Goal: Task Accomplishment & Management: Manage account settings

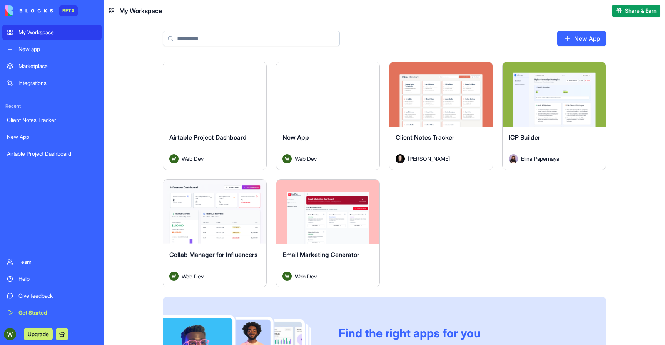
click at [44, 14] on img at bounding box center [29, 10] width 48 height 11
click at [30, 266] on div "Team" at bounding box center [57, 262] width 79 height 8
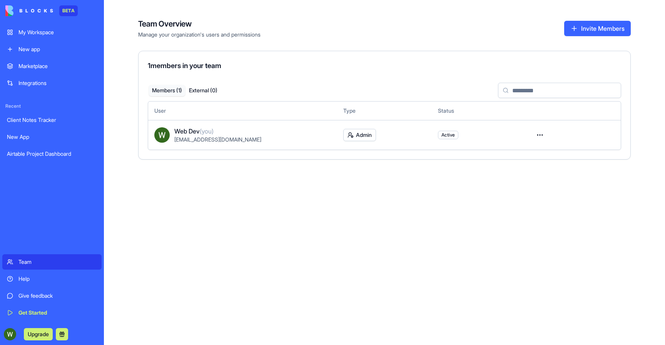
click at [236, 140] on span "[EMAIL_ADDRESS][DOMAIN_NAME]" at bounding box center [217, 139] width 87 height 7
copy tr "[EMAIL_ADDRESS][DOMAIN_NAME]"
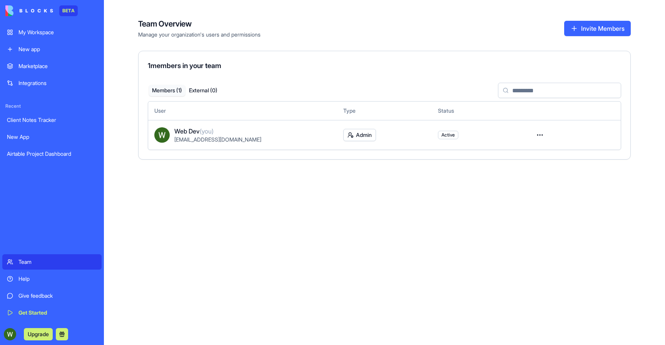
click at [223, 235] on div "Team Overview Manage your organization's users and permissions Invite Members 1…" at bounding box center [384, 172] width 561 height 345
